Goal: Task Accomplishment & Management: Complete application form

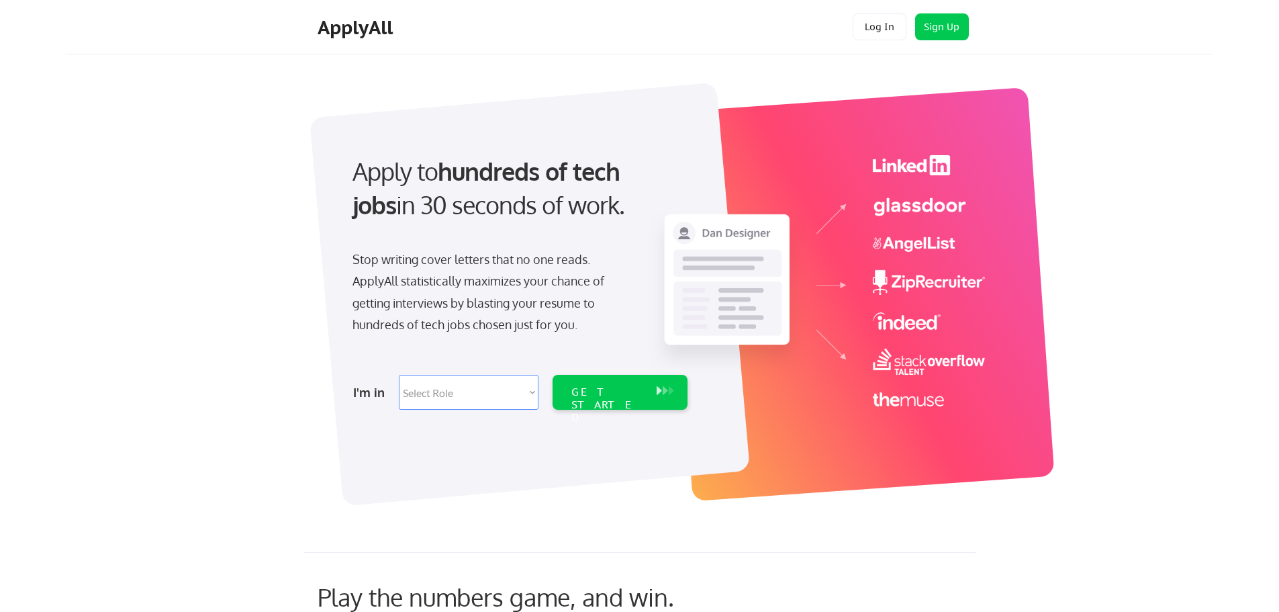
click at [429, 389] on select "Select Role Software Engineering Product Management Customer Success Sales UI/U…" at bounding box center [469, 392] width 140 height 35
select select ""sales""
click at [399, 375] on select "Select Role Software Engineering Product Management Customer Success Sales UI/U…" at bounding box center [469, 392] width 140 height 35
select select ""sales""
click at [594, 388] on div "GET STARTED" at bounding box center [607, 404] width 72 height 39
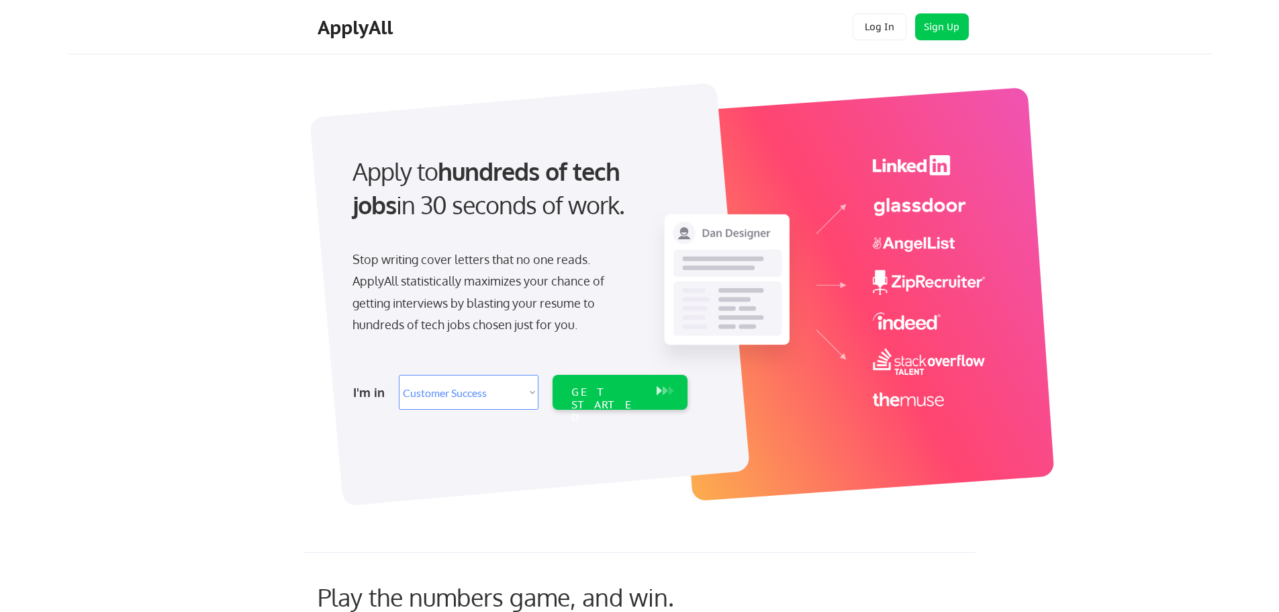
select select ""sales""
